Goal: Check status

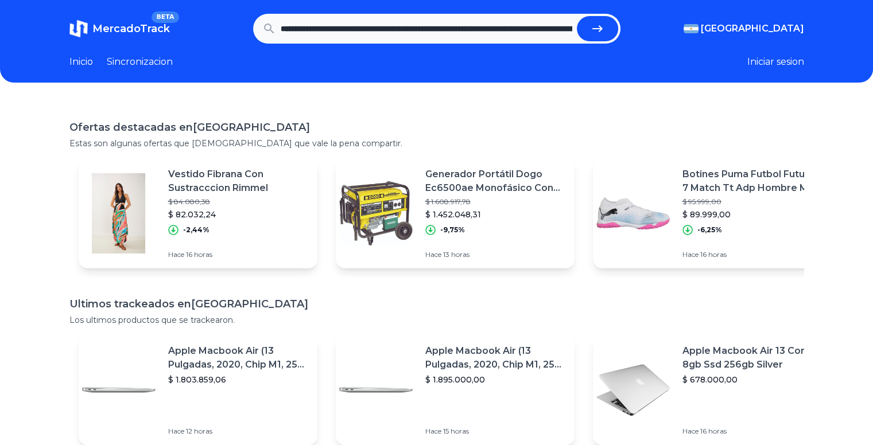
scroll to position [0, 332]
click at [577, 16] on button "submit" at bounding box center [597, 28] width 41 height 25
type input "**********"
